Goal: Task Accomplishment & Management: Use online tool/utility

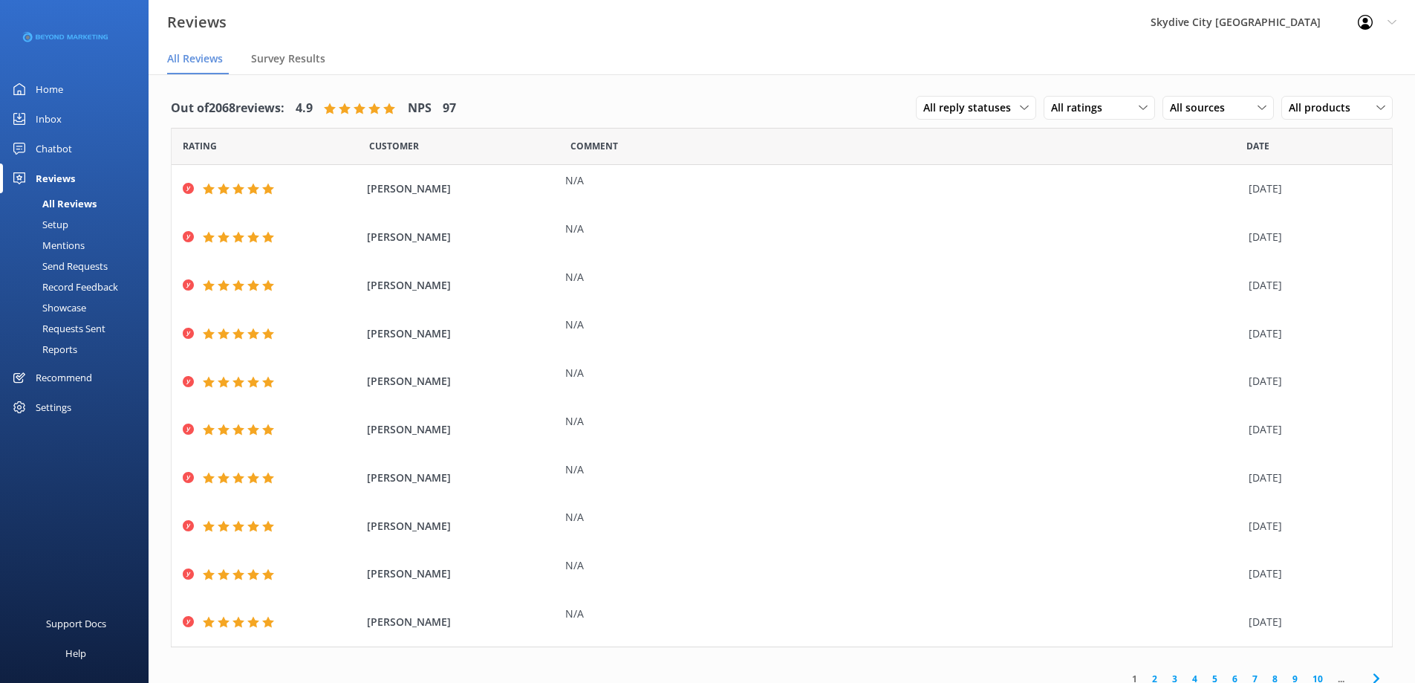
click at [59, 264] on div "Send Requests" at bounding box center [58, 266] width 99 height 21
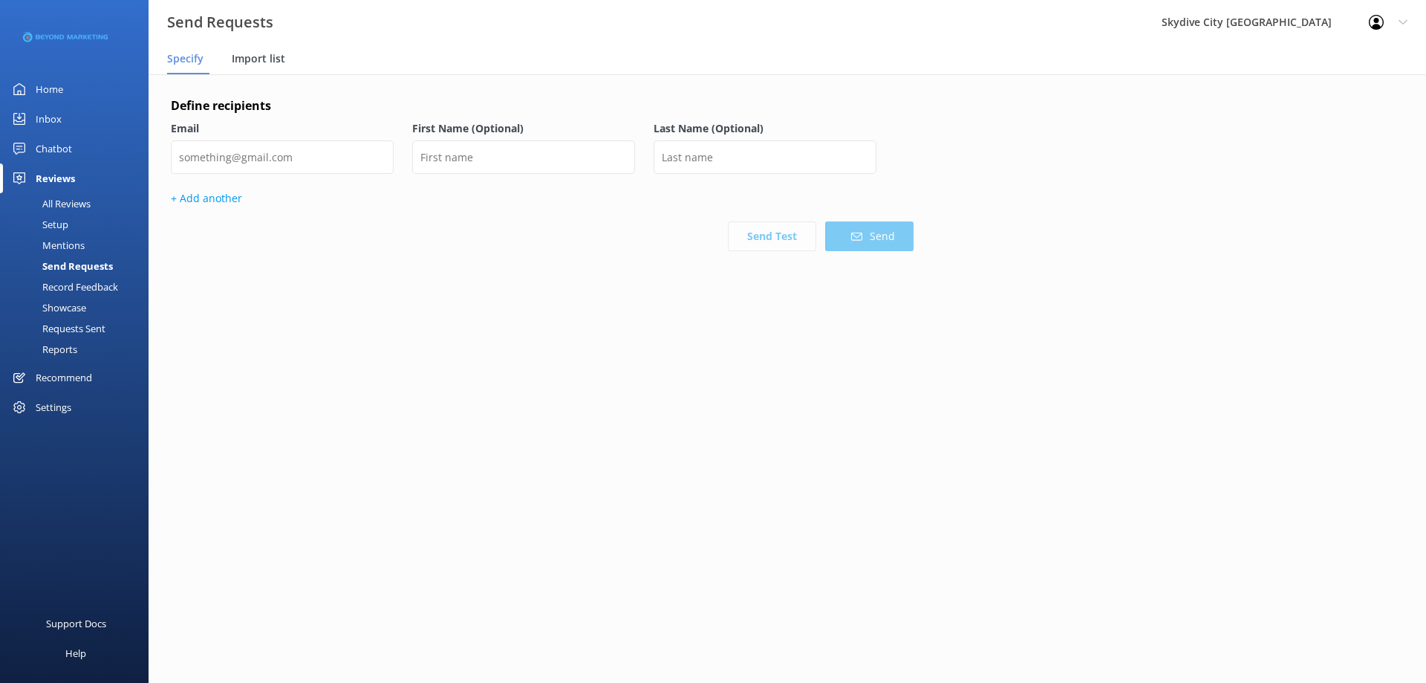
click at [270, 55] on span "Import list" at bounding box center [258, 58] width 53 height 15
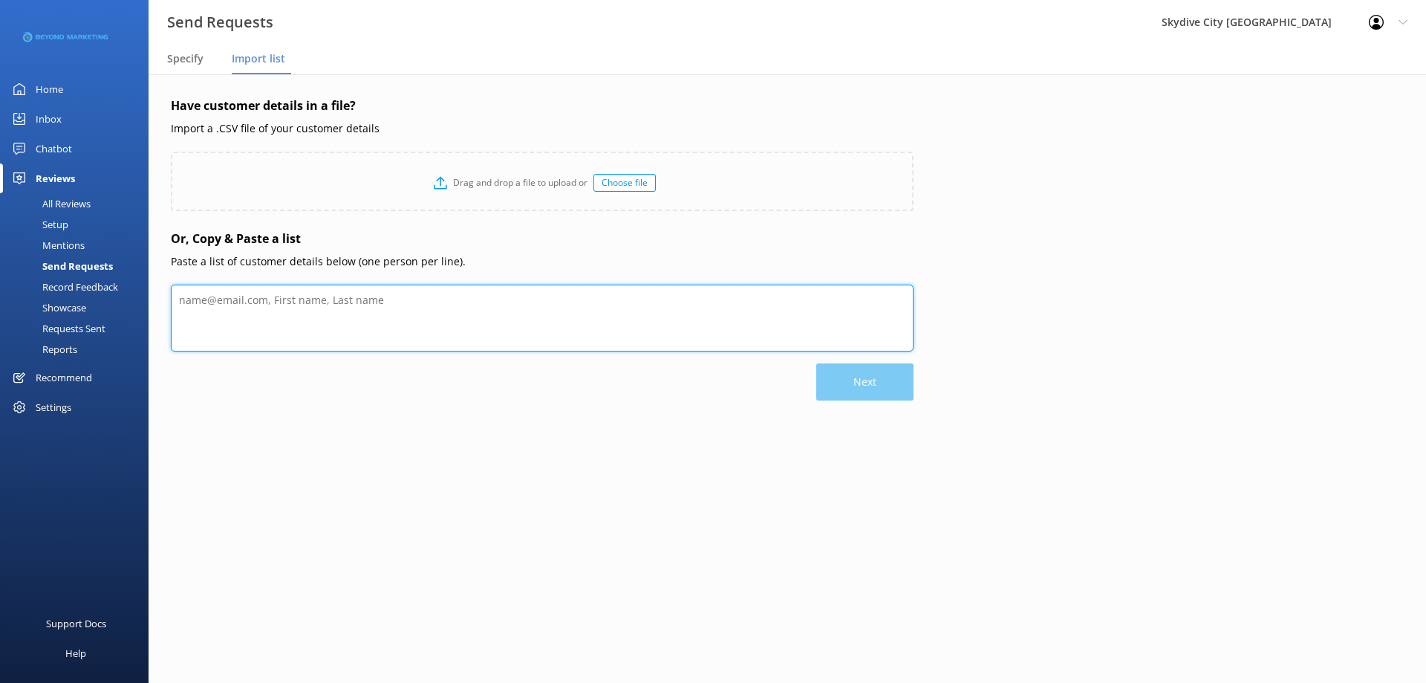
click at [244, 318] on textarea at bounding box center [542, 318] width 743 height 67
paste textarea "[PERSON_NAME] [EMAIL_ADDRESS][DOMAIN_NAME] [PERSON_NAME] [EMAIL_ADDRESS][DOMAIN…"
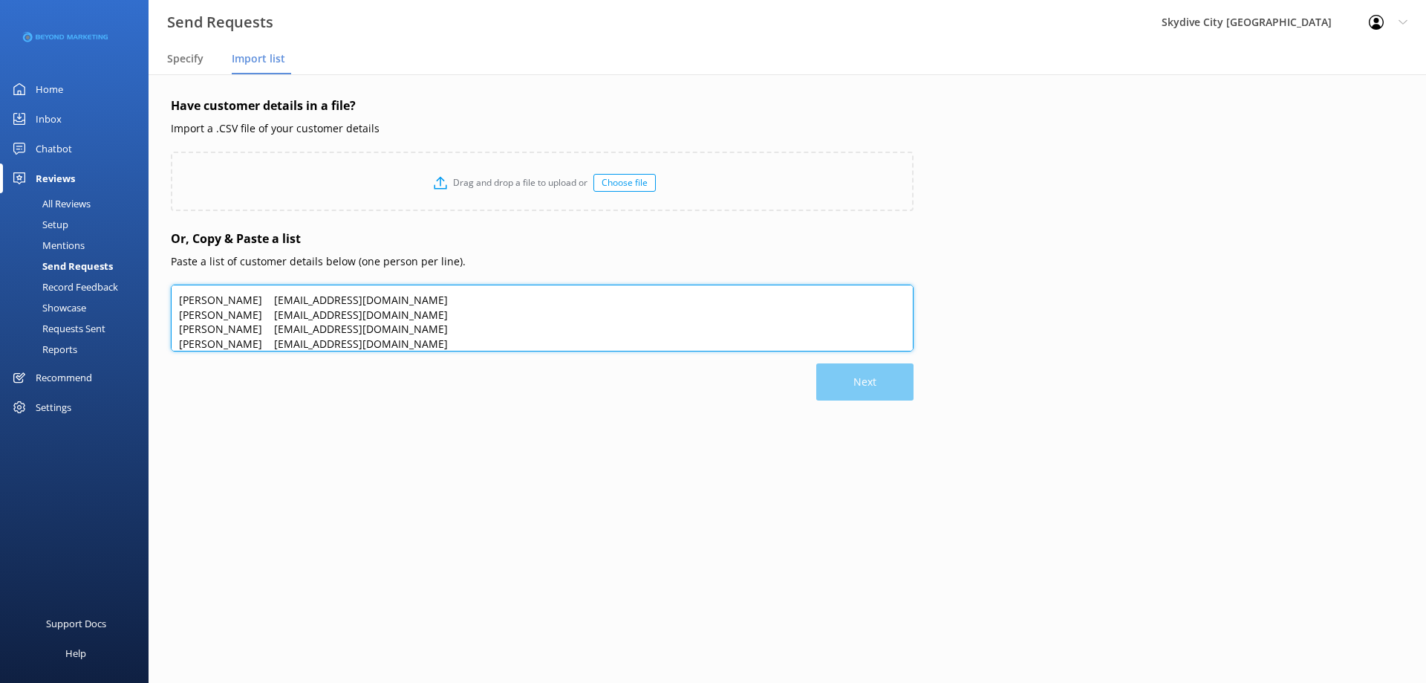
scroll to position [73, 0]
type textarea "[PERSON_NAME] [EMAIL_ADDRESS][DOMAIN_NAME] [PERSON_NAME] [EMAIL_ADDRESS][DOMAIN…"
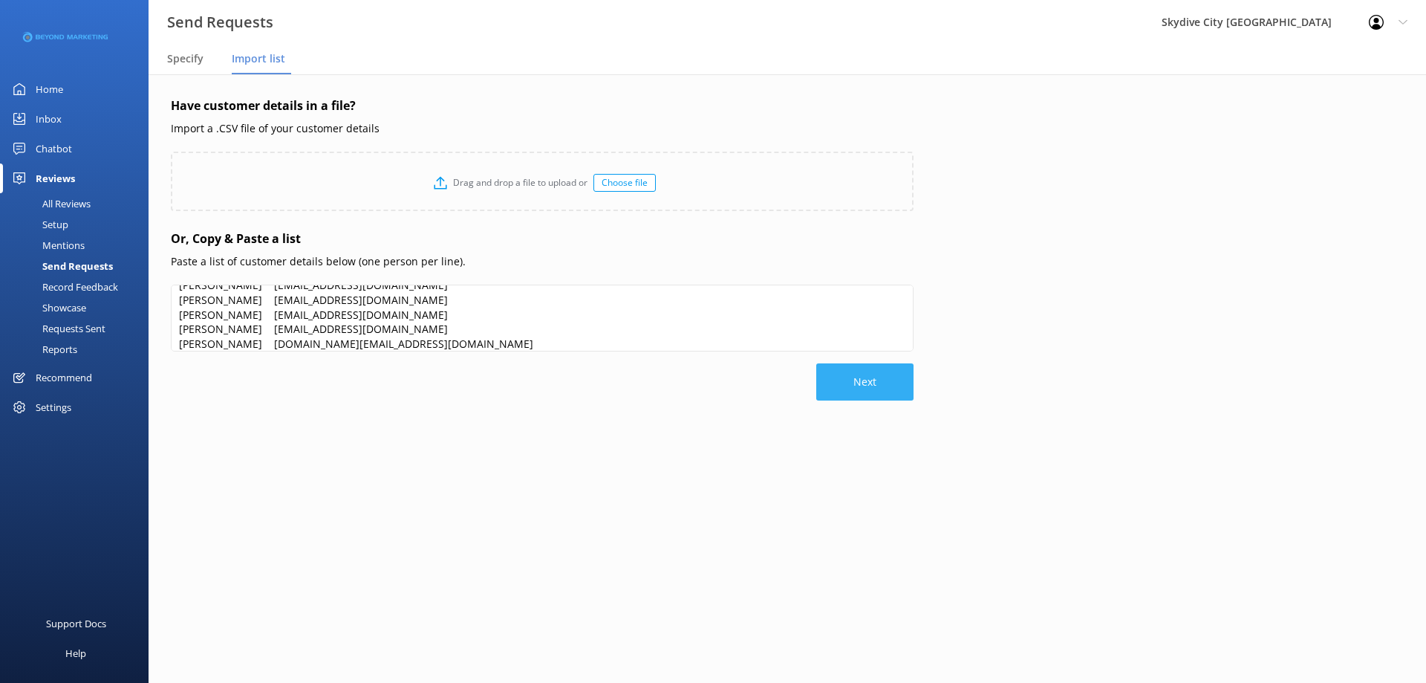
click at [831, 380] on button "Next" at bounding box center [864, 381] width 97 height 37
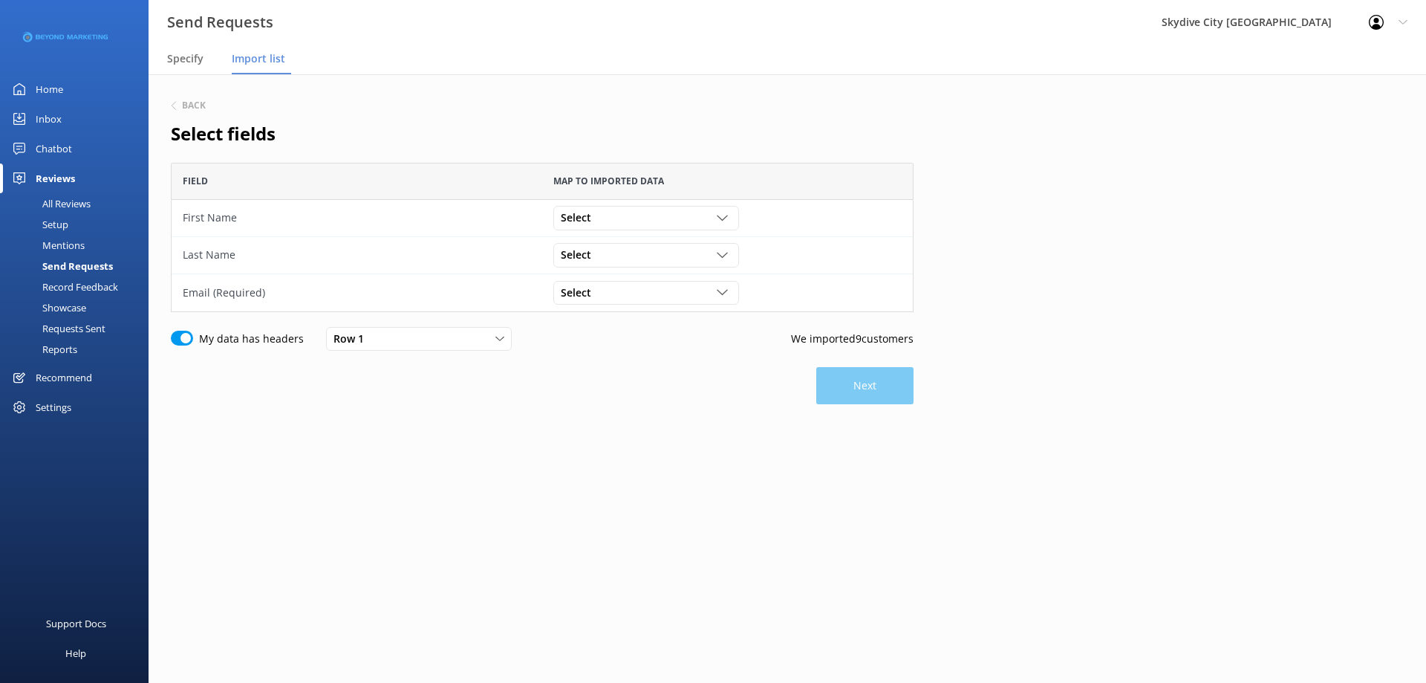
scroll to position [138, 732]
click at [695, 215] on div "Select" at bounding box center [646, 217] width 178 height 16
click at [629, 251] on link "[PERSON_NAME]" at bounding box center [645, 249] width 183 height 30
click at [607, 253] on div "Select" at bounding box center [646, 255] width 178 height 16
click at [589, 313] on div "[PERSON_NAME]" at bounding box center [597, 315] width 71 height 15
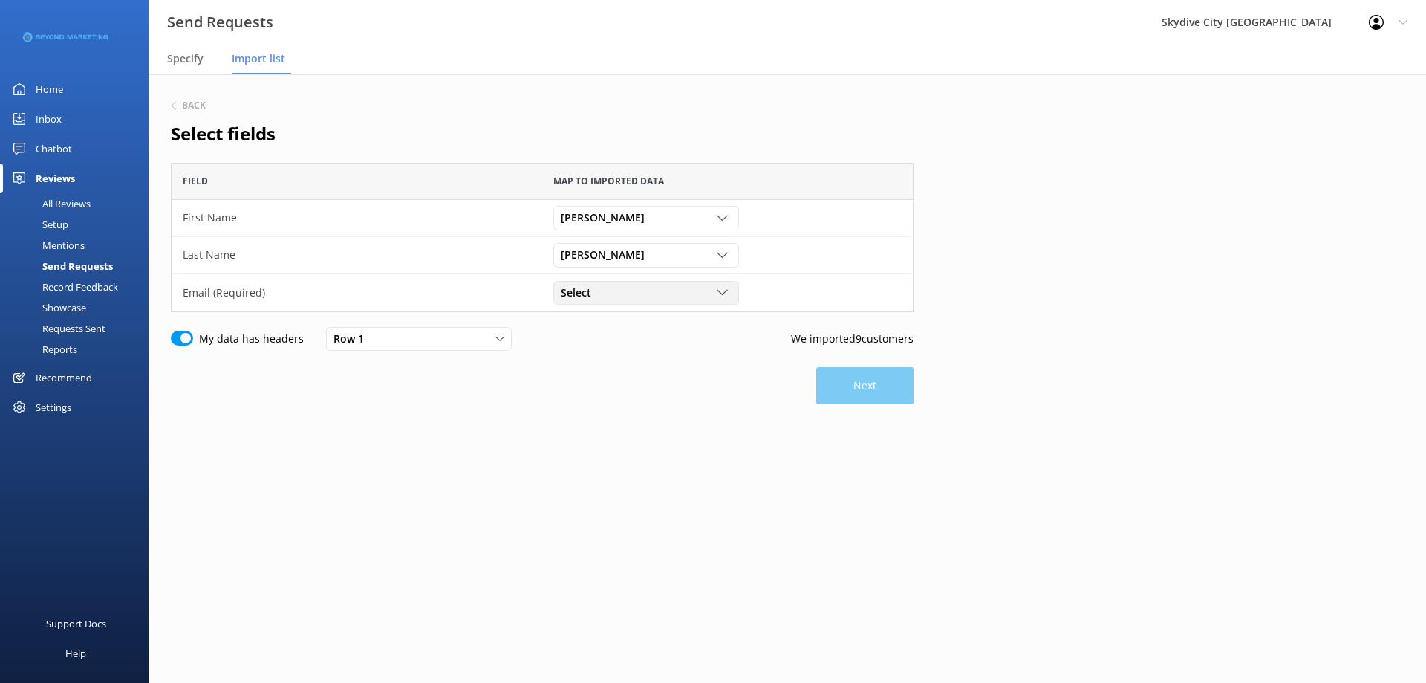
click at [594, 291] on span "Select" at bounding box center [580, 293] width 39 height 16
click at [620, 391] on link "[EMAIL_ADDRESS][DOMAIN_NAME]" at bounding box center [645, 383] width 183 height 30
click at [850, 392] on button "Next" at bounding box center [864, 385] width 97 height 37
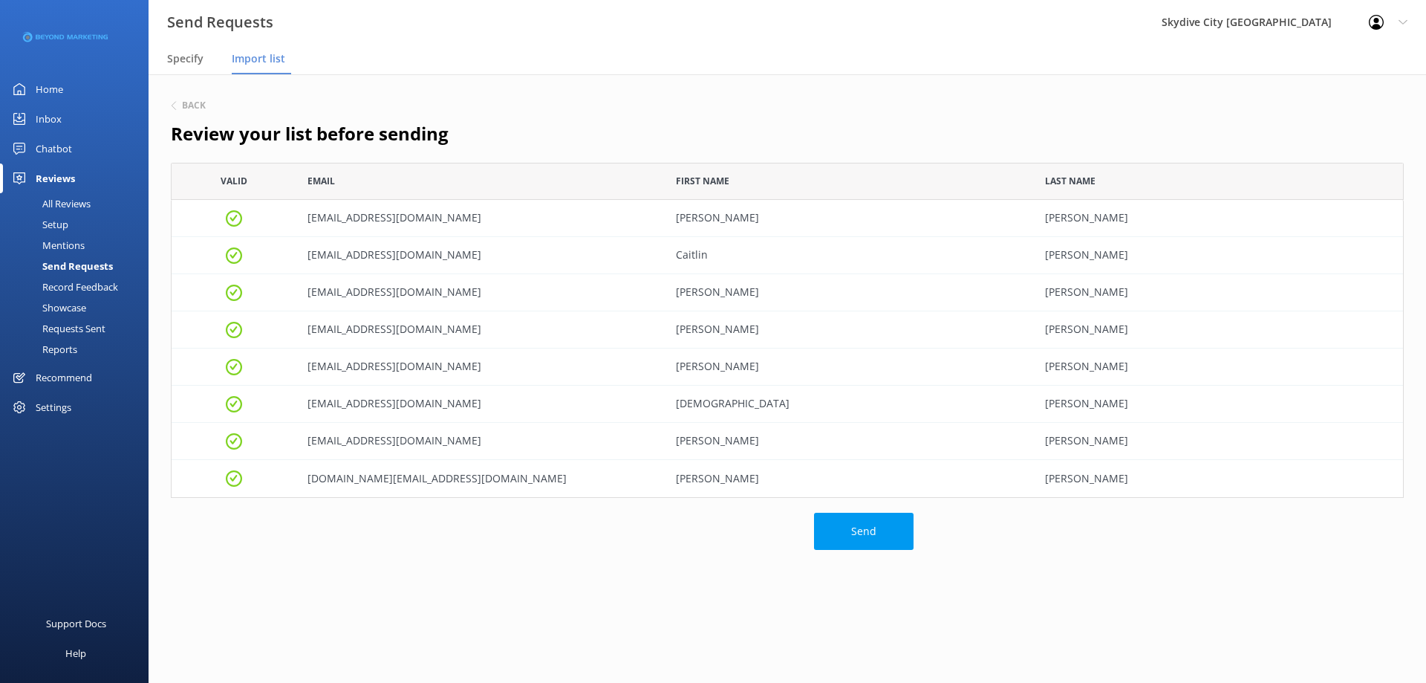
scroll to position [324, 1222]
click at [875, 524] on button "Send" at bounding box center [864, 531] width 100 height 37
